Goal: Task Accomplishment & Management: Manage account settings

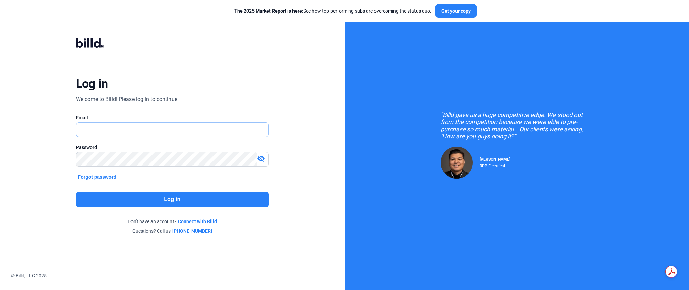
type input "[EMAIL_ADDRESS][DOMAIN_NAME]"
click at [183, 200] on button "Log in" at bounding box center [172, 199] width 193 height 16
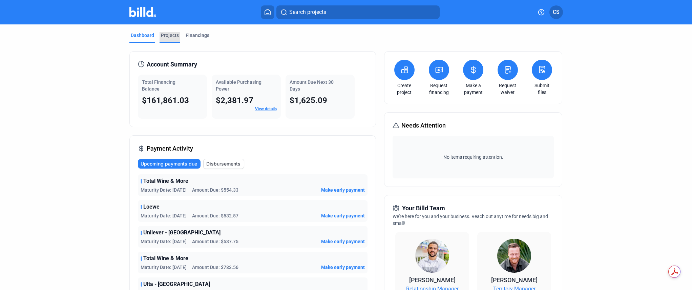
click at [171, 34] on div "Projects" at bounding box center [170, 35] width 18 height 7
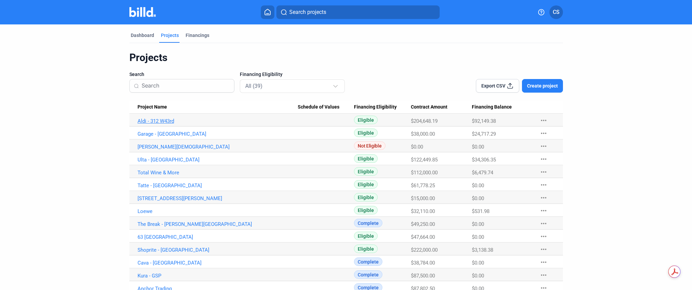
click at [162, 121] on link "Aldi - 312 W43rd" at bounding box center [218, 121] width 160 height 6
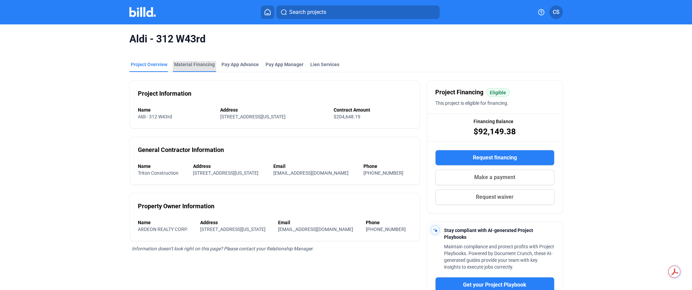
click at [195, 64] on div "Material Financing" at bounding box center [194, 64] width 41 height 7
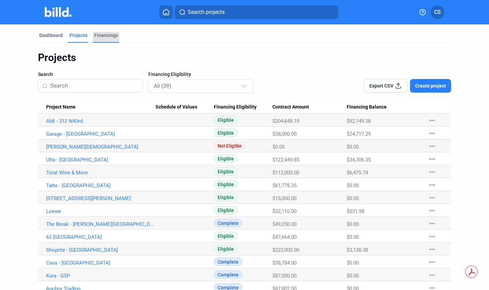
click at [109, 36] on div "Financings" at bounding box center [106, 35] width 24 height 7
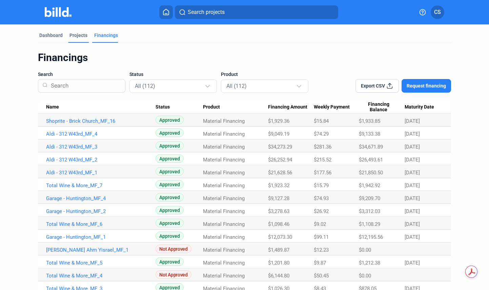
click at [75, 35] on div "Projects" at bounding box center [78, 35] width 18 height 7
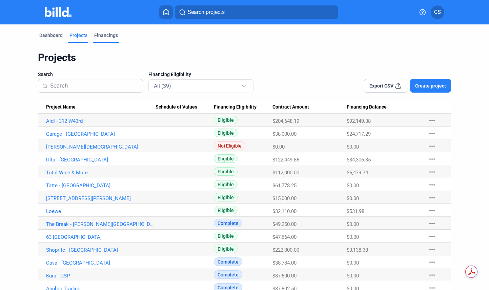
click at [106, 36] on div "Financings" at bounding box center [106, 35] width 24 height 7
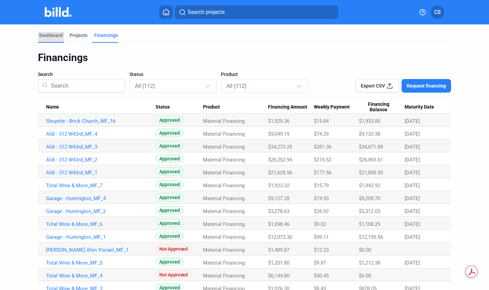
click at [49, 34] on div "Dashboard" at bounding box center [50, 35] width 23 height 7
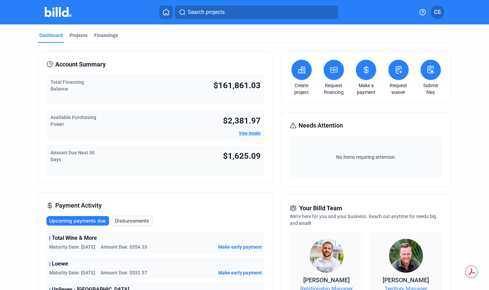
click at [367, 72] on icon at bounding box center [366, 70] width 8 height 8
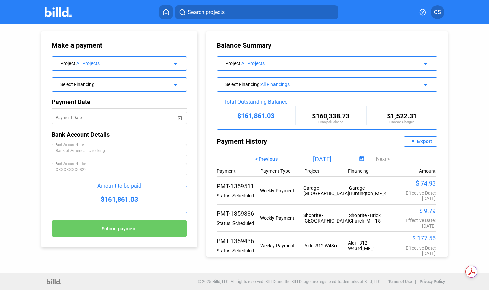
click at [265, 159] on span "< Previous" at bounding box center [266, 158] width 22 height 5
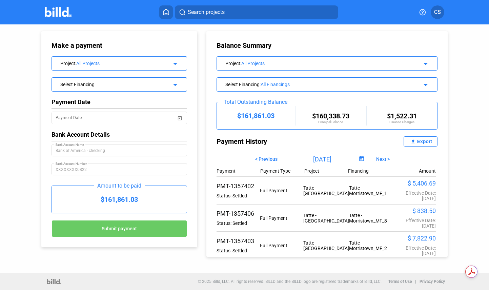
click at [417, 142] on div "Export" at bounding box center [424, 141] width 15 height 5
click at [382, 158] on span "Next >" at bounding box center [383, 158] width 14 height 5
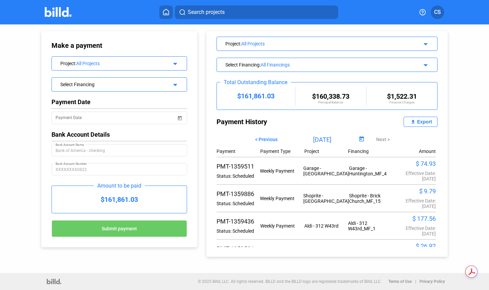
scroll to position [20, 0]
click at [264, 138] on span "< Previous" at bounding box center [266, 138] width 22 height 5
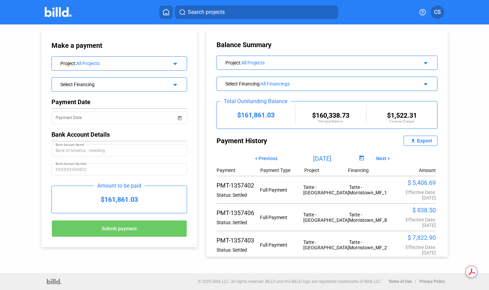
scroll to position [0, 0]
click at [383, 161] on span "Next >" at bounding box center [383, 158] width 14 height 5
type input "[DATE]"
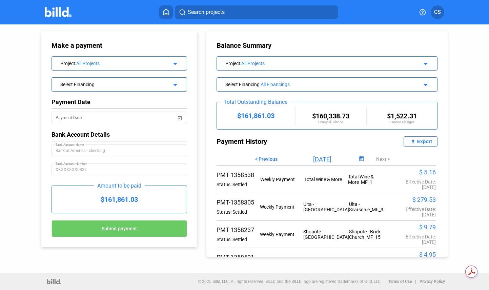
scroll to position [644, 0]
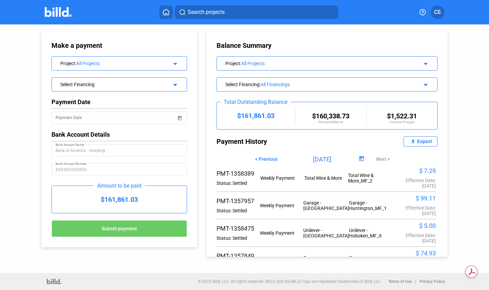
click at [413, 139] on mat-icon "file_upload" at bounding box center [413, 141] width 8 height 8
click at [91, 63] on div "All Projects" at bounding box center [121, 63] width 90 height 5
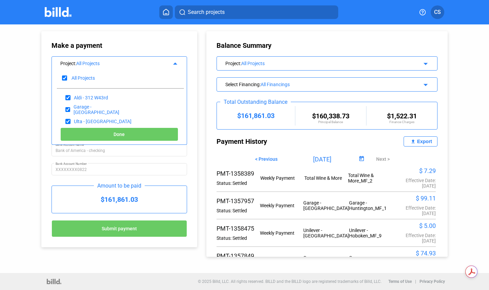
click at [91, 63] on div "All Projects" at bounding box center [121, 63] width 90 height 5
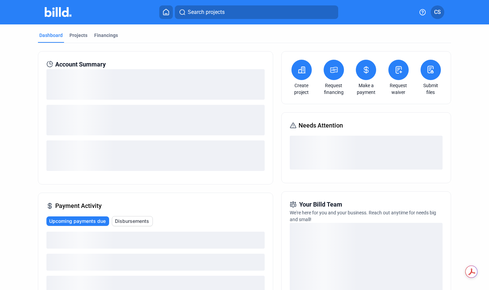
click at [52, 35] on div "Dashboard" at bounding box center [50, 35] width 23 height 7
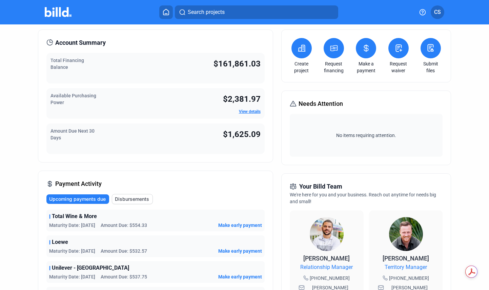
scroll to position [21, 0]
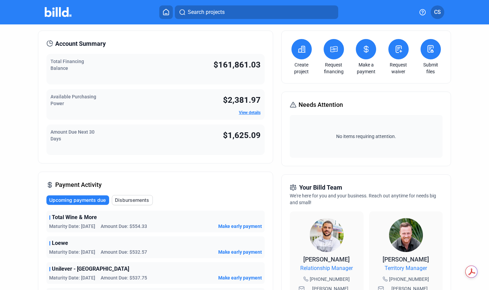
click at [364, 54] on button at bounding box center [366, 49] width 20 height 20
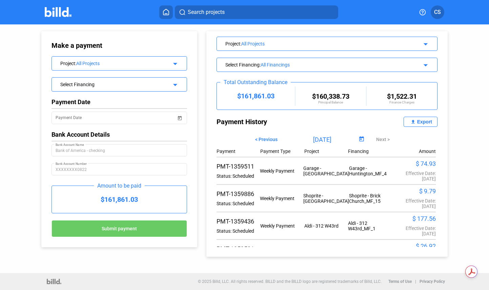
scroll to position [20, 0]
click at [175, 63] on mat-icon "arrow_drop_down" at bounding box center [174, 63] width 8 height 8
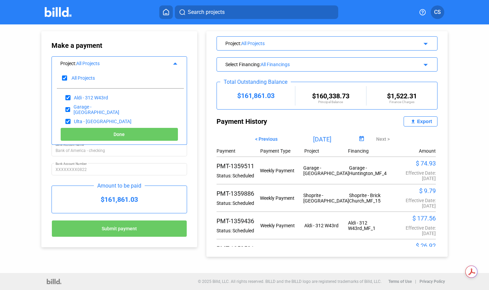
click at [424, 65] on mat-icon "arrow_drop_down" at bounding box center [425, 64] width 8 height 8
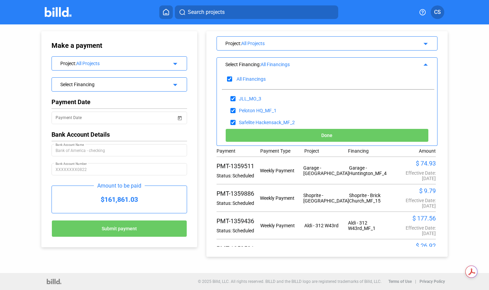
click at [257, 41] on div "All Projects" at bounding box center [324, 43] width 167 height 5
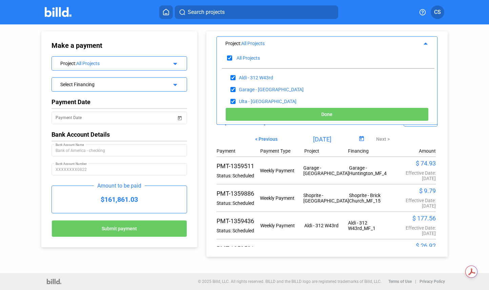
click at [324, 113] on span "Done" at bounding box center [326, 114] width 11 height 5
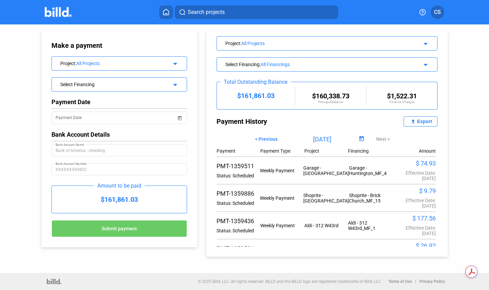
click at [419, 119] on div "Export" at bounding box center [424, 121] width 15 height 5
click at [268, 137] on span "< Previous" at bounding box center [266, 138] width 22 height 5
type input "[DATE]"
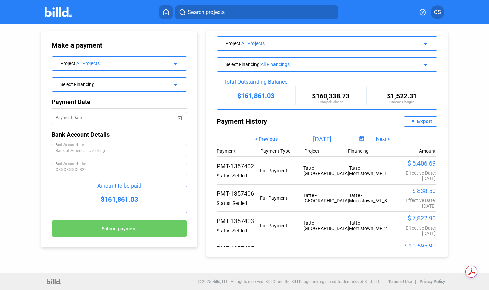
click at [412, 118] on mat-icon "file_upload" at bounding box center [413, 121] width 8 height 8
click at [168, 10] on icon at bounding box center [166, 12] width 7 height 6
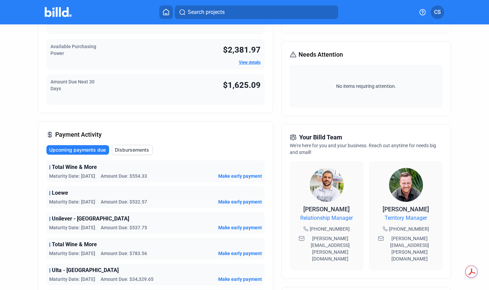
scroll to position [102, 0]
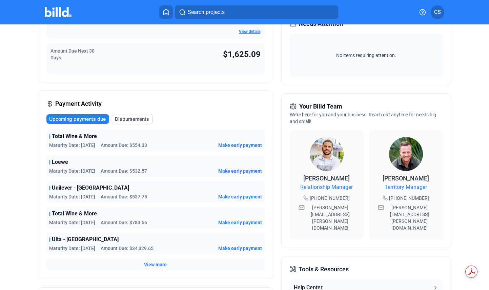
click at [132, 118] on span "Disbursements" at bounding box center [132, 119] width 34 height 7
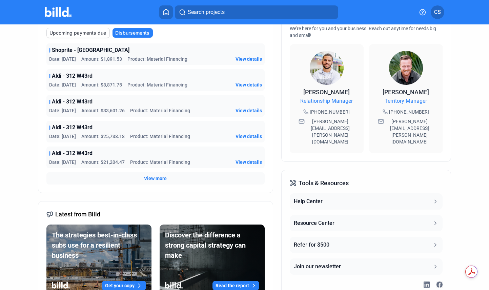
scroll to position [203, 0]
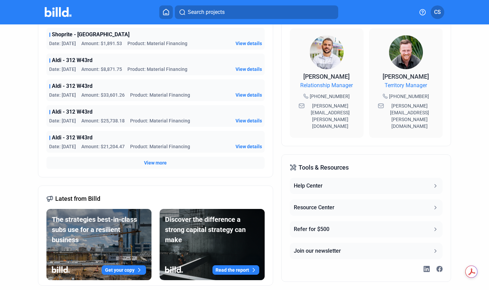
click at [159, 164] on span "View more" at bounding box center [155, 162] width 23 height 7
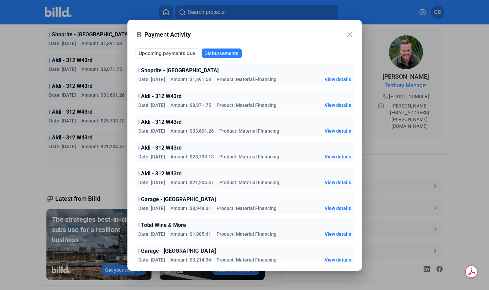
click at [335, 130] on span "View details" at bounding box center [338, 130] width 26 height 7
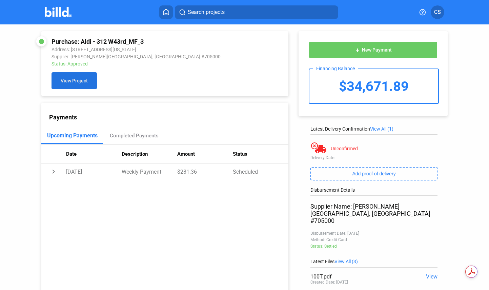
click at [67, 82] on span "View Project" at bounding box center [74, 80] width 27 height 5
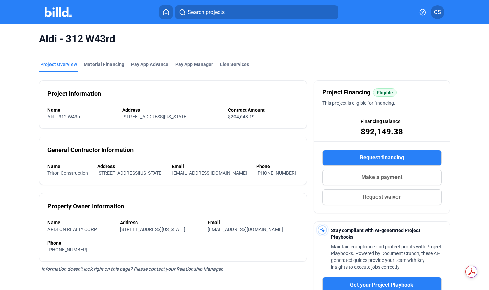
click at [166, 13] on icon at bounding box center [166, 12] width 7 height 6
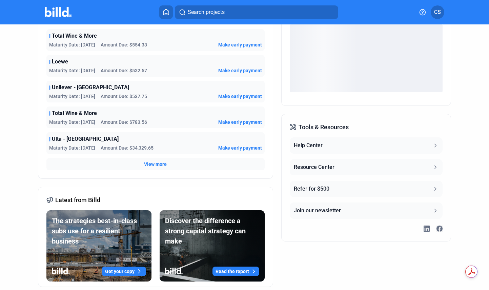
scroll to position [203, 0]
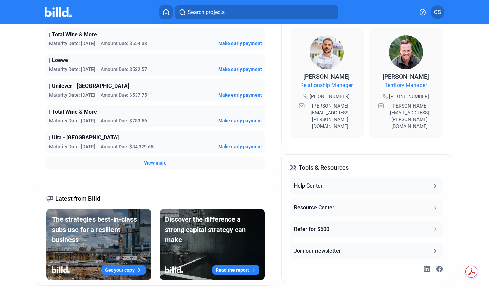
click at [159, 161] on span "View more" at bounding box center [155, 162] width 23 height 7
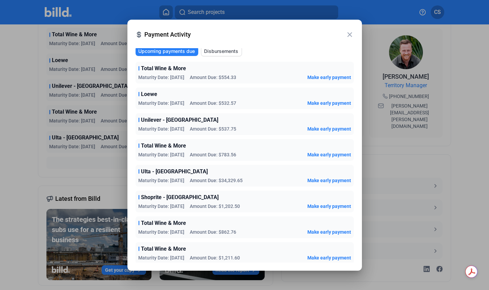
scroll to position [0, 0]
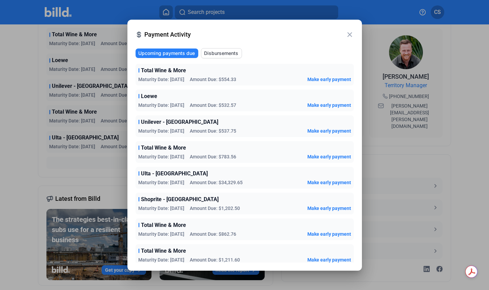
click at [354, 35] on mat-dialog-container "close Payment Activity Upcoming payments due Disbursements Total Wine & More Ma…" at bounding box center [244, 145] width 235 height 251
click at [347, 35] on mat-icon "close" at bounding box center [350, 35] width 8 height 8
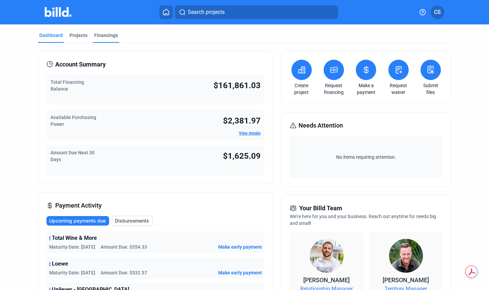
click at [104, 32] on div "Financings" at bounding box center [106, 35] width 24 height 7
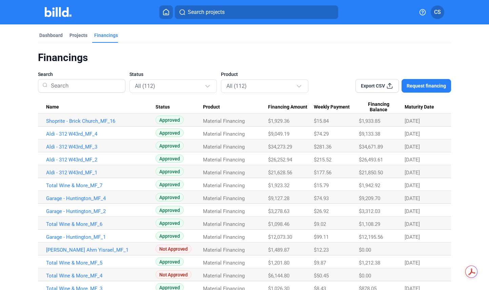
drag, startPoint x: 372, startPoint y: 15, endPoint x: 328, endPoint y: 148, distance: 141.0
click at [328, 152] on div "Search projects CS Dashboard Projects Financings Financings Search Status All (…" at bounding box center [244, 145] width 489 height 290
drag, startPoint x: 355, startPoint y: 9, endPoint x: 355, endPoint y: 97, distance: 88.1
click at [355, 97] on div "Search projects CS Dashboard Projects Financings Financings Search Status All (…" at bounding box center [244, 145] width 489 height 290
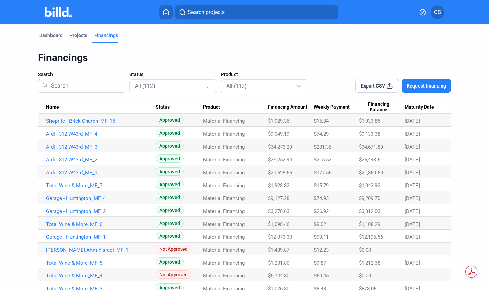
click at [364, 16] on div "Search projects" at bounding box center [249, 12] width 326 height 14
click at [55, 34] on div "Dashboard" at bounding box center [50, 35] width 23 height 7
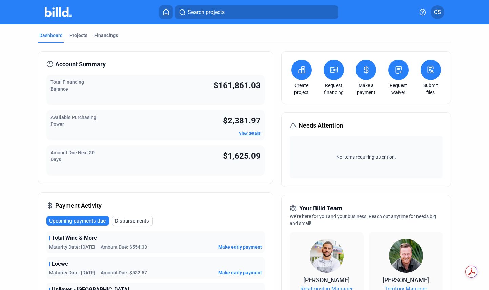
click at [364, 73] on icon at bounding box center [366, 69] width 4 height 7
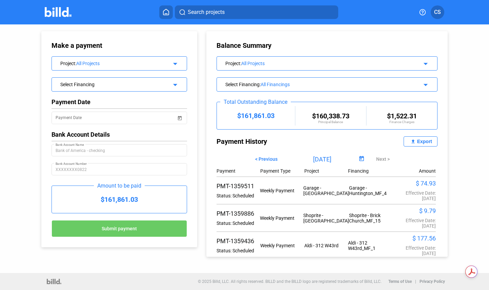
click at [423, 85] on mat-icon "arrow_drop_down" at bounding box center [425, 84] width 8 height 8
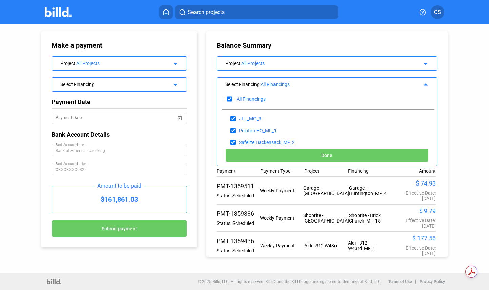
click at [173, 84] on mat-icon "arrow_drop_down" at bounding box center [174, 84] width 8 height 8
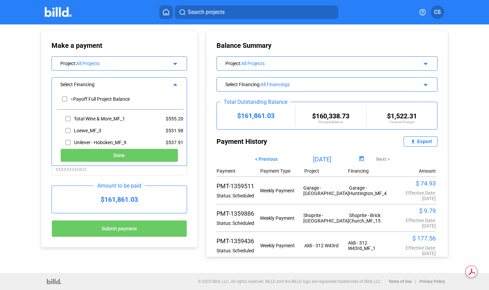
click at [420, 140] on div "Export" at bounding box center [424, 141] width 15 height 5
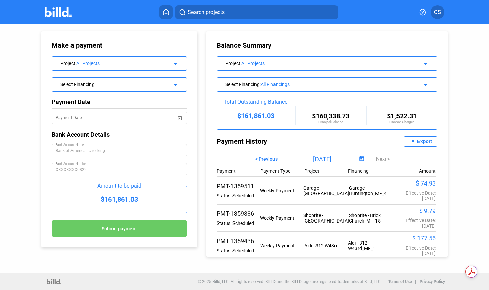
click at [168, 12] on icon at bounding box center [166, 12] width 7 height 6
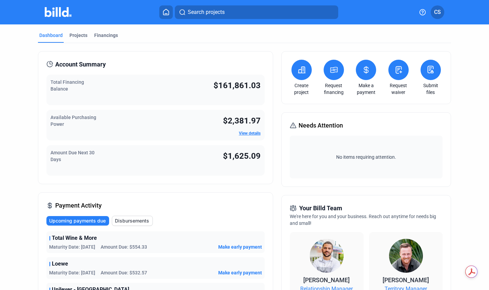
click at [437, 10] on span "CS" at bounding box center [437, 12] width 7 height 8
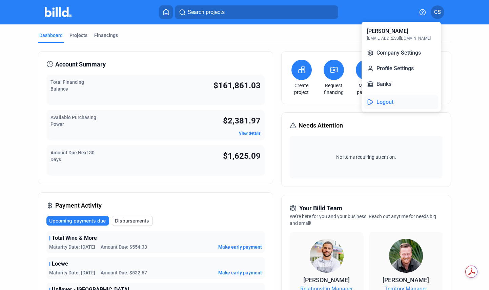
click at [384, 101] on button "Logout" at bounding box center [401, 102] width 74 height 14
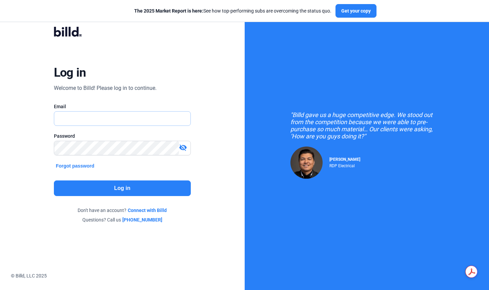
type input "[EMAIL_ADDRESS][DOMAIN_NAME]"
